Goal: Task Accomplishment & Management: Complete application form

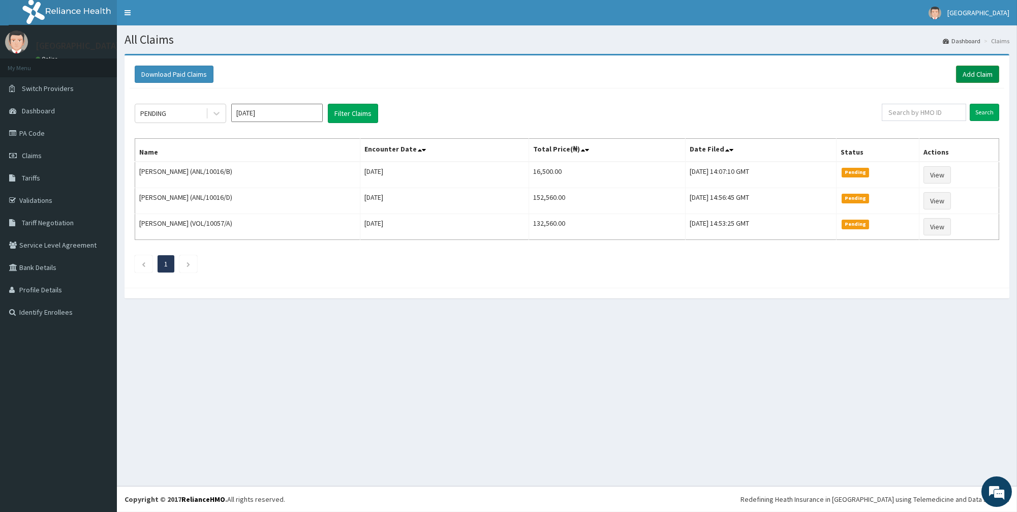
click at [981, 69] on link "Add Claim" at bounding box center [977, 74] width 43 height 17
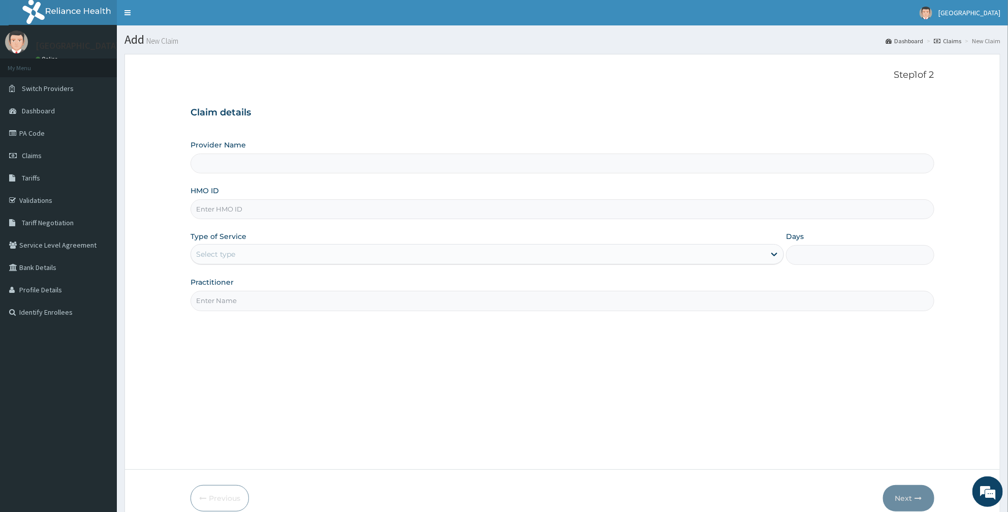
click at [232, 169] on input "Provider Name" at bounding box center [563, 163] width 744 height 20
type input "ROA Specialist Hospital"
click at [224, 210] on input "HMO ID" at bounding box center [563, 209] width 744 height 20
type input "LTI/10088/A"
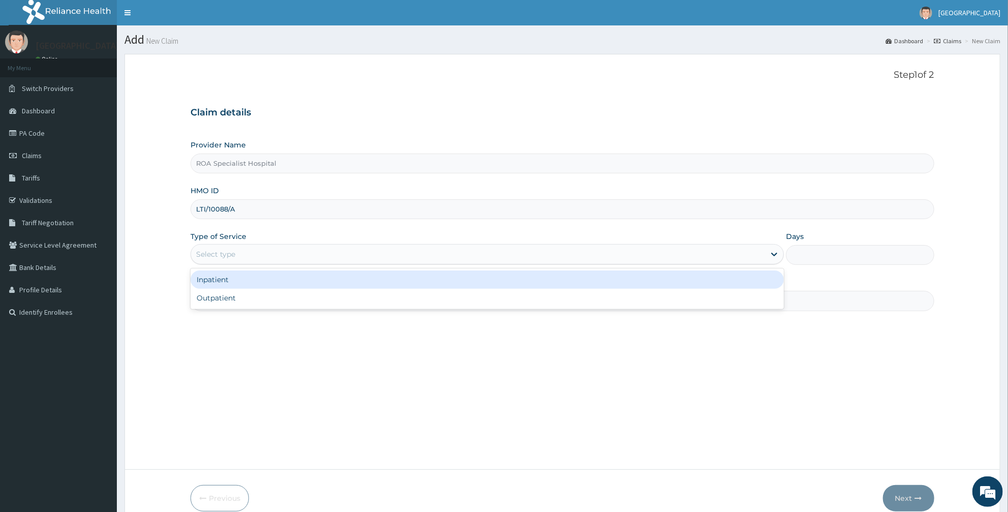
click at [219, 247] on div "Select type" at bounding box center [478, 254] width 574 height 16
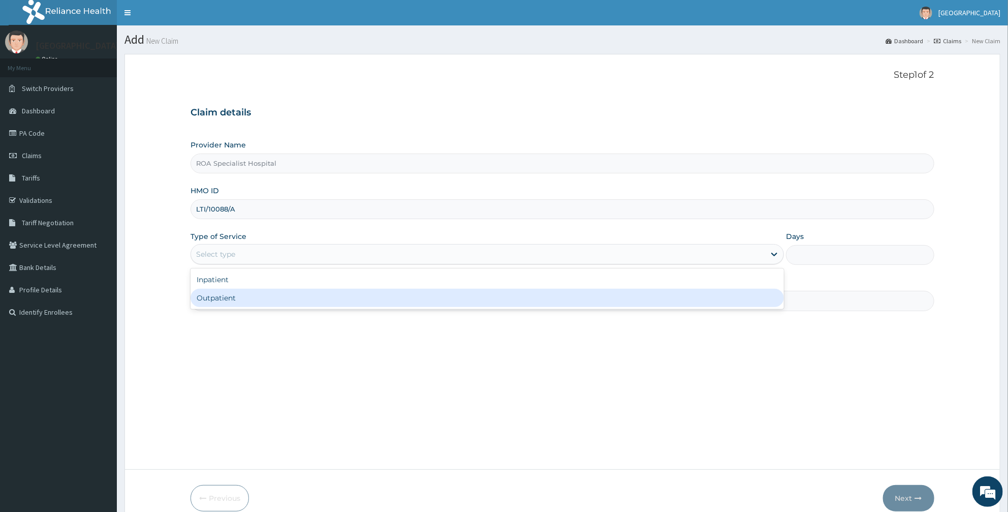
click at [233, 299] on div "Outpatient" at bounding box center [487, 298] width 593 height 18
type input "1"
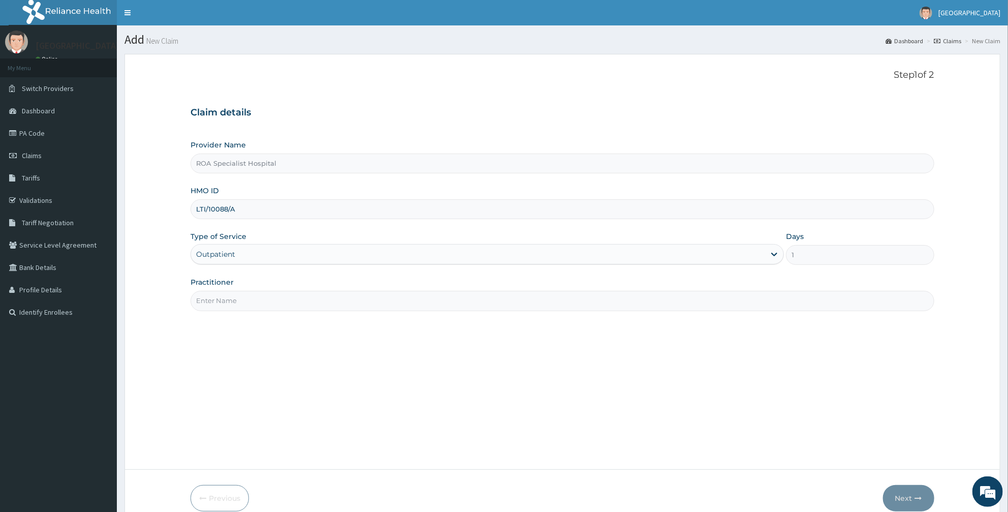
click at [226, 301] on input "Practitioner" at bounding box center [563, 301] width 744 height 20
type input "DR SOPHIA"
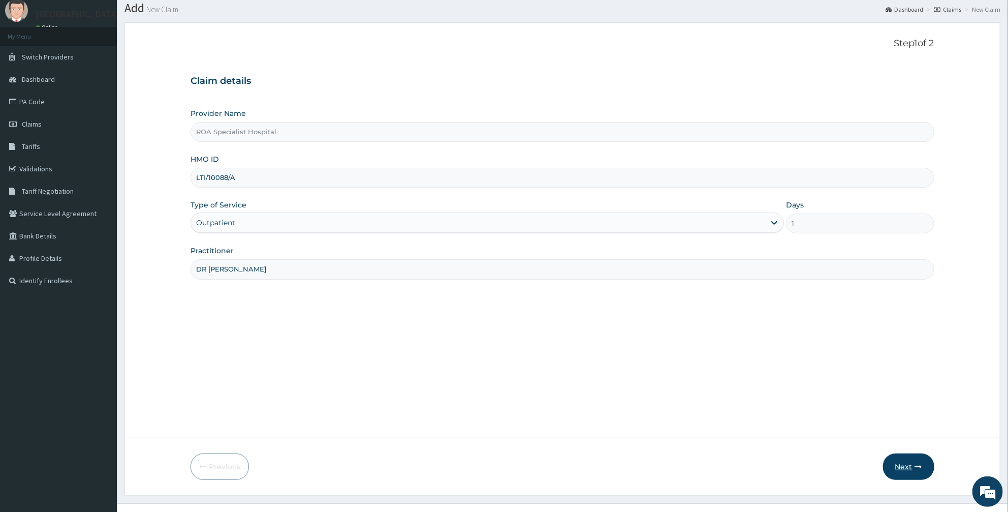
scroll to position [48, 0]
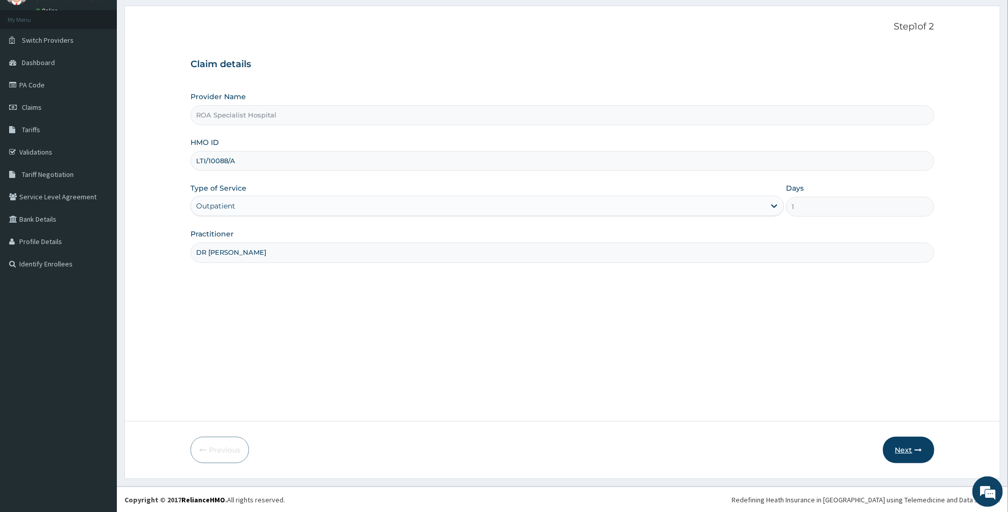
click at [903, 453] on button "Next" at bounding box center [908, 449] width 51 height 26
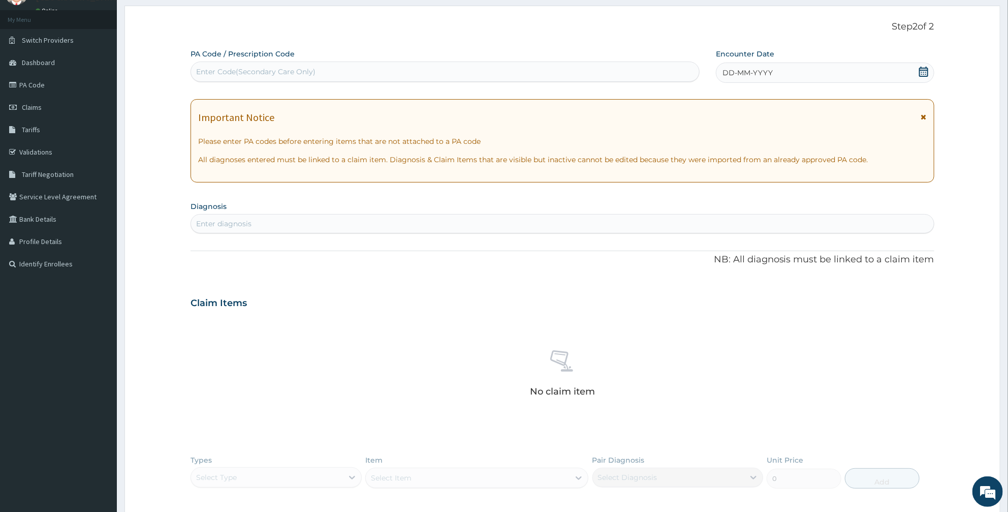
click at [286, 67] on div "Enter Code(Secondary Care Only)" at bounding box center [255, 72] width 119 height 10
paste input "PA/0D1839"
type input "PA/0D1839"
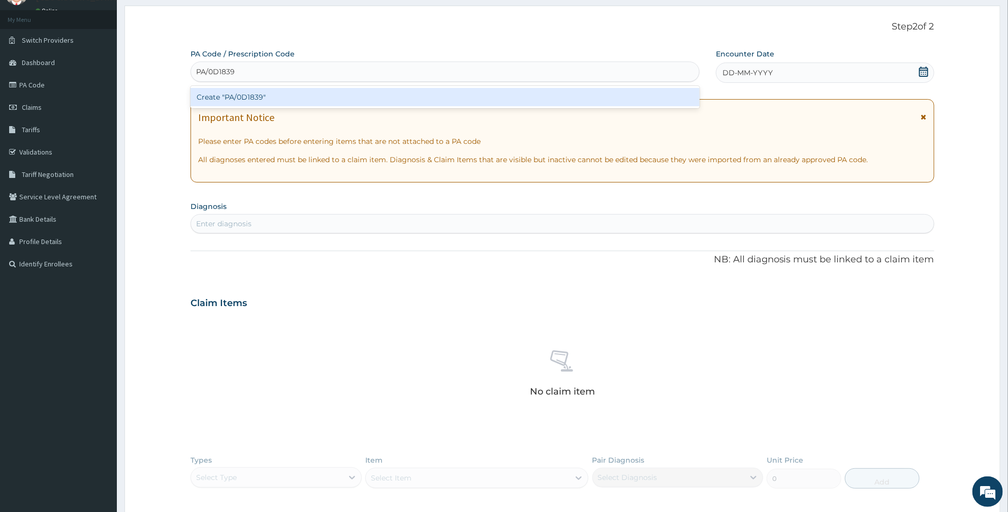
click at [258, 93] on div "Create "PA/0D1839"" at bounding box center [445, 97] width 509 height 18
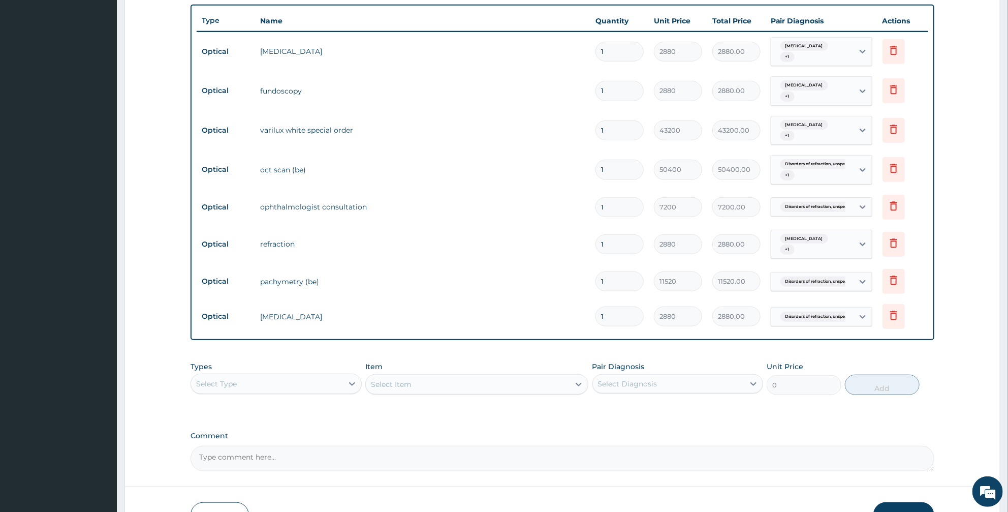
scroll to position [424, 0]
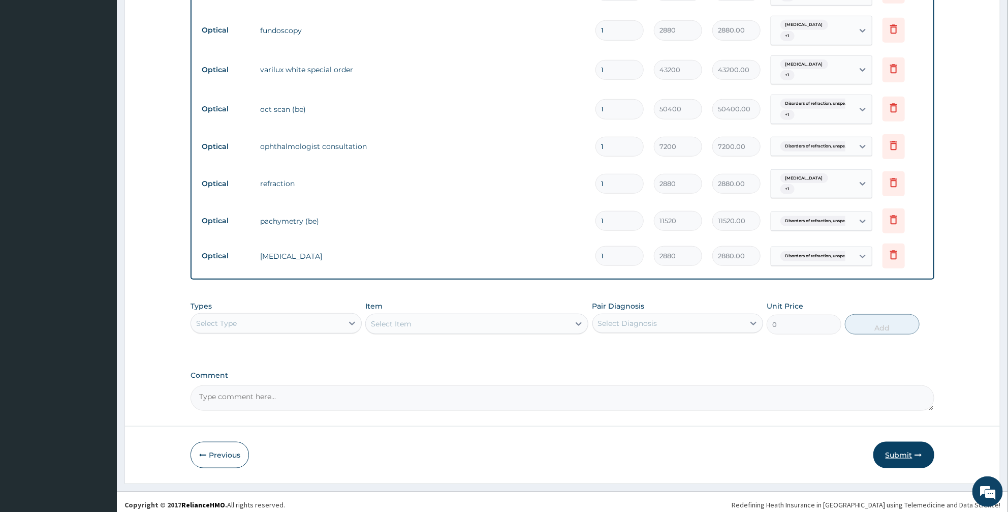
click at [892, 463] on button "Submit" at bounding box center [903, 455] width 61 height 26
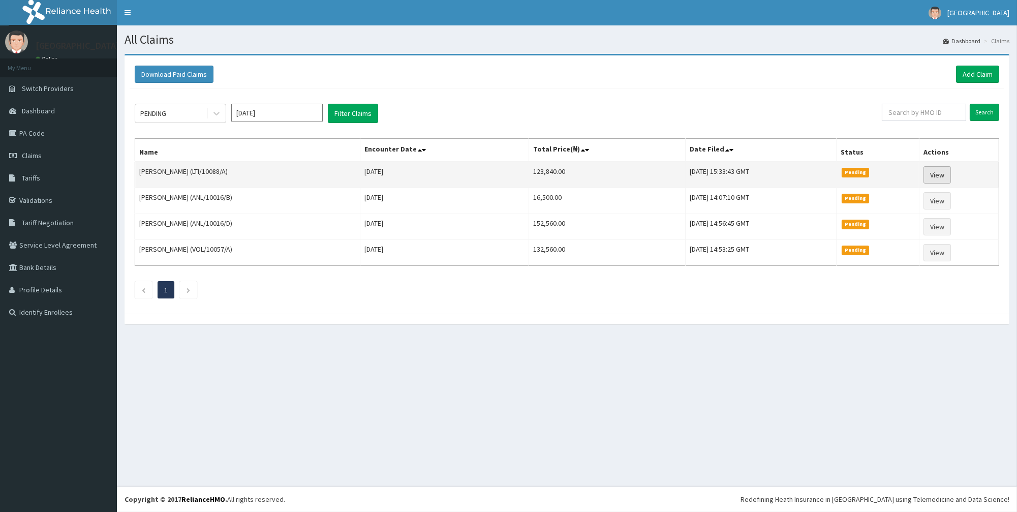
click at [942, 169] on link "View" at bounding box center [936, 174] width 27 height 17
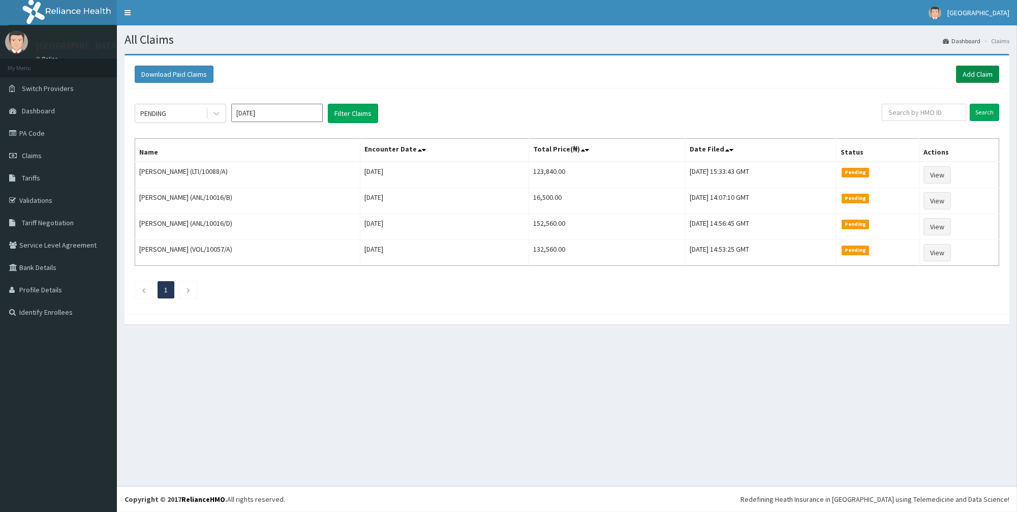
click at [967, 79] on link "Add Claim" at bounding box center [977, 74] width 43 height 17
click at [977, 70] on link "Add Claim" at bounding box center [977, 74] width 43 height 17
click at [983, 73] on link "Add Claim" at bounding box center [977, 74] width 43 height 17
